Goal: Task Accomplishment & Management: Manage account settings

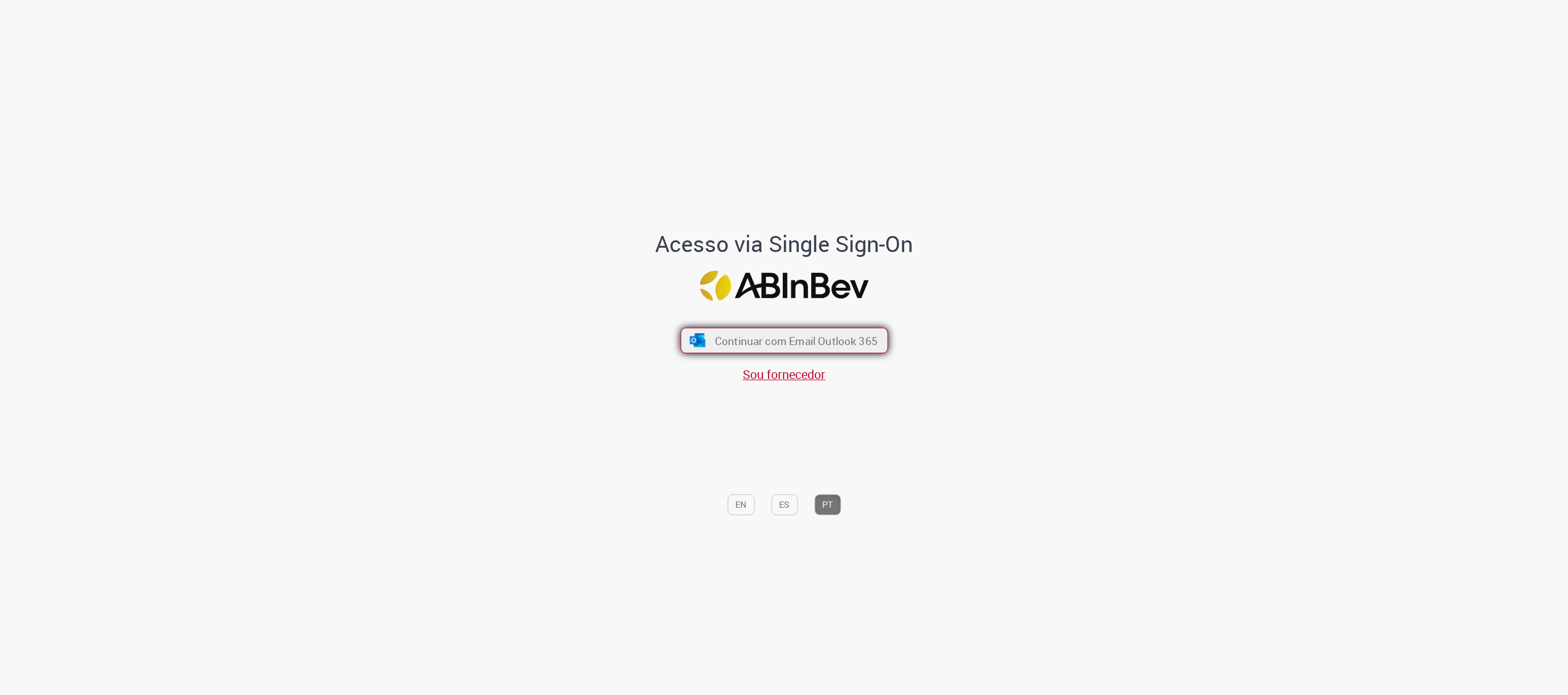
click at [760, 327] on button "Continuar com Email Outlook 365" at bounding box center [784, 340] width 208 height 26
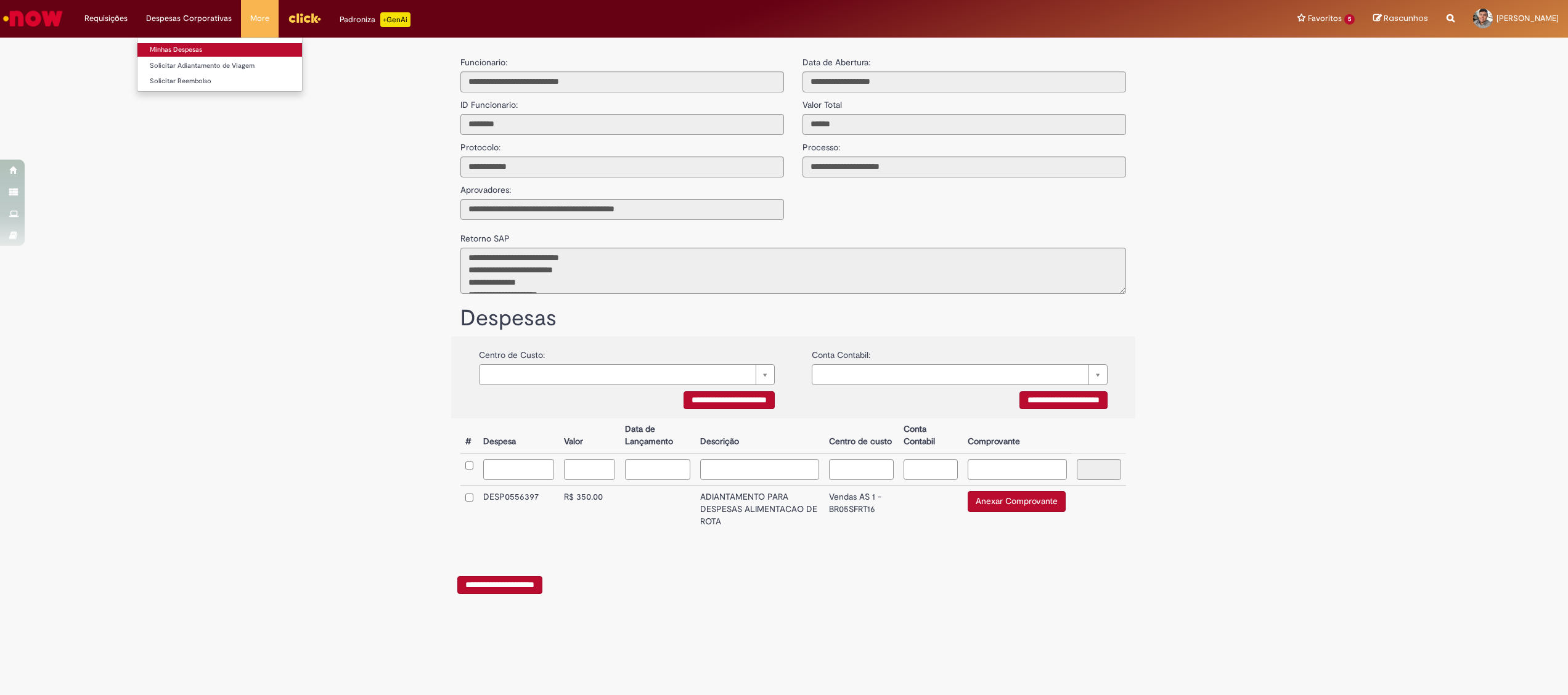
click at [203, 53] on link "Minhas Despesas" at bounding box center [219, 50] width 165 height 13
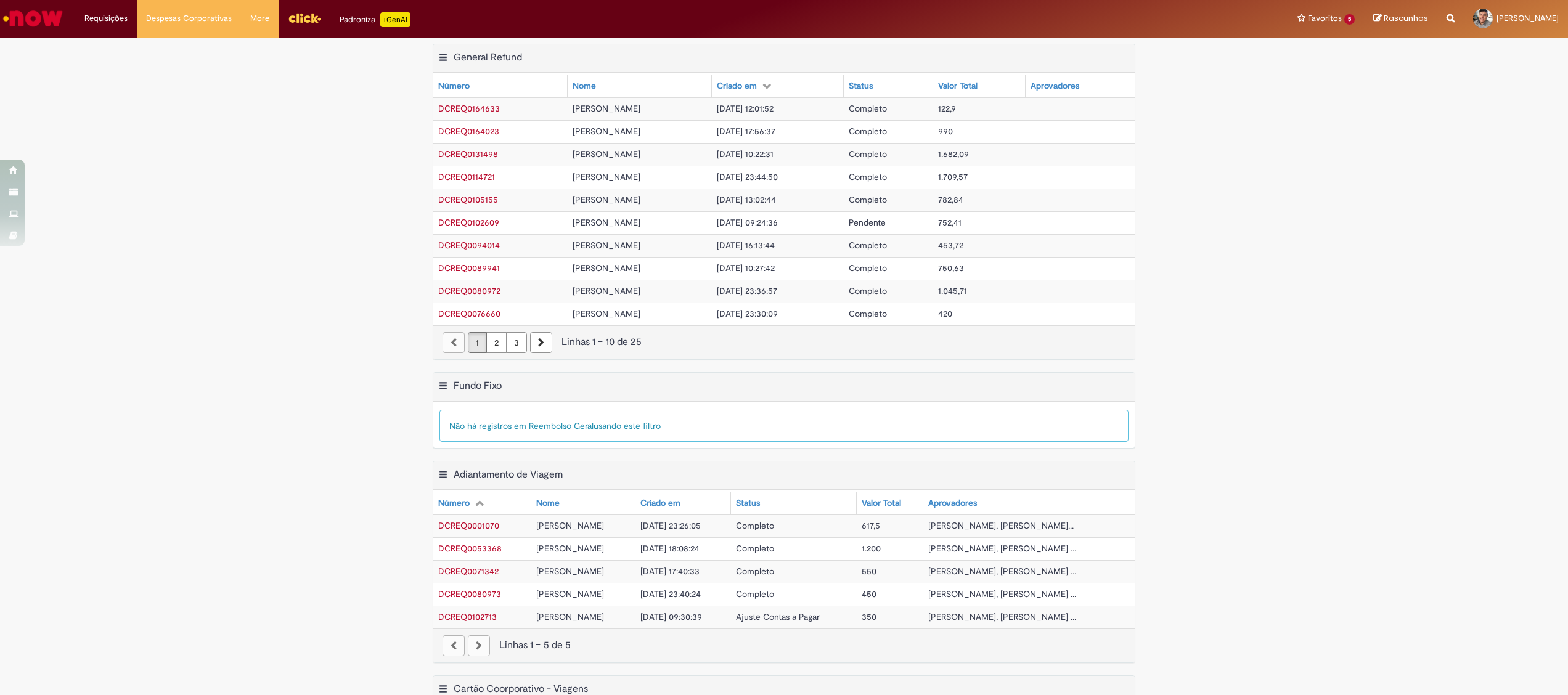
click at [343, 275] on div "Exportar como PDF Exportar como Excel Exportar como CSV General Refund Tabela -…" at bounding box center [784, 207] width 1568 height 328
click at [1227, 378] on div "Exportar como PDF Exportar como Excel Exportar como CSV Fundo Fixo Tabela - Pág…" at bounding box center [784, 417] width 1568 height 89
